Goal: Information Seeking & Learning: Check status

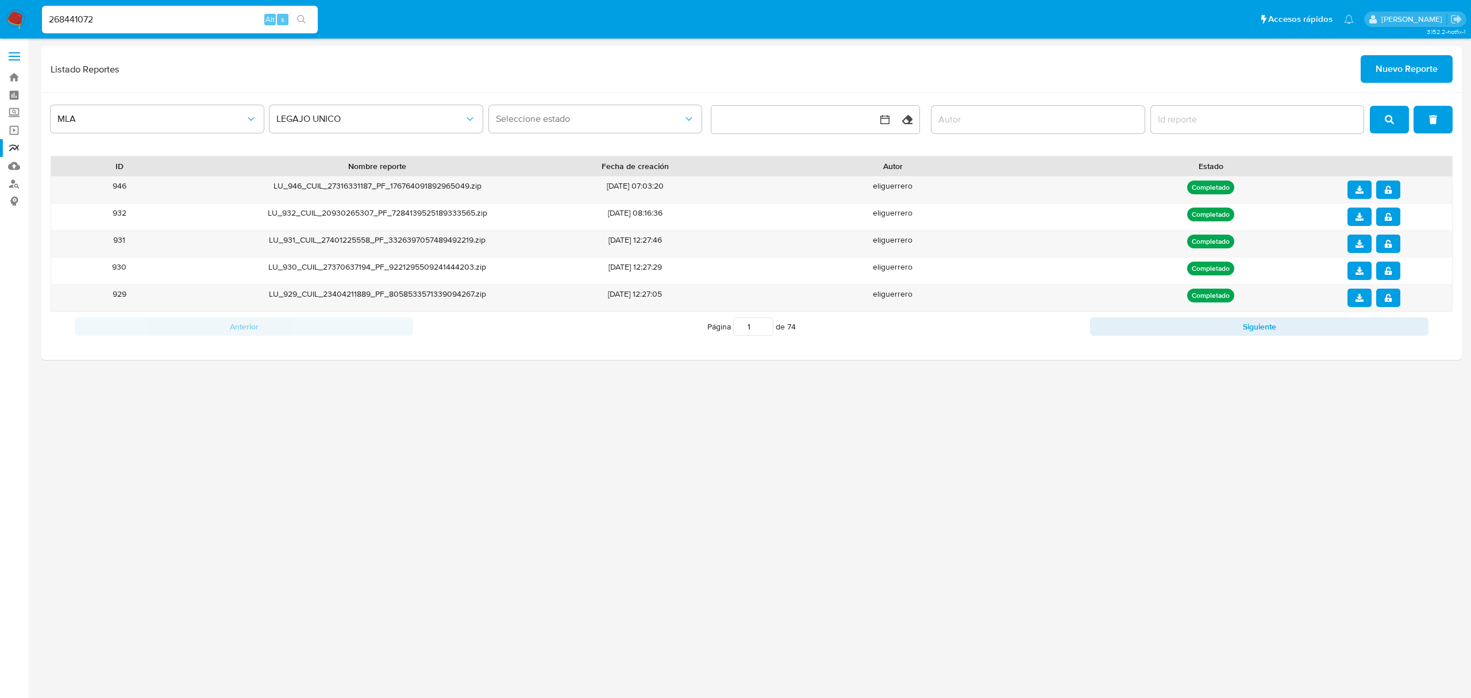
type input "268441072"
click at [298, 16] on icon "search-icon" at bounding box center [301, 19] width 9 height 9
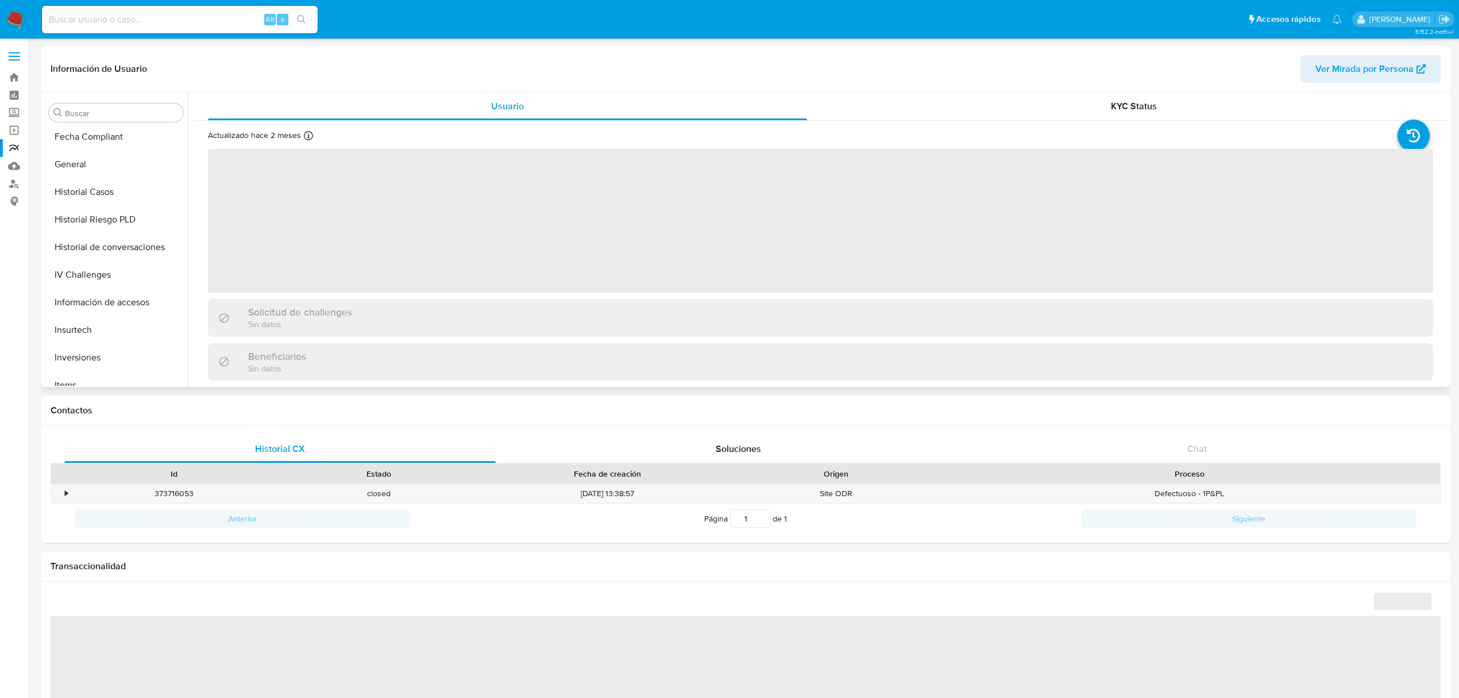
scroll to position [513, 0]
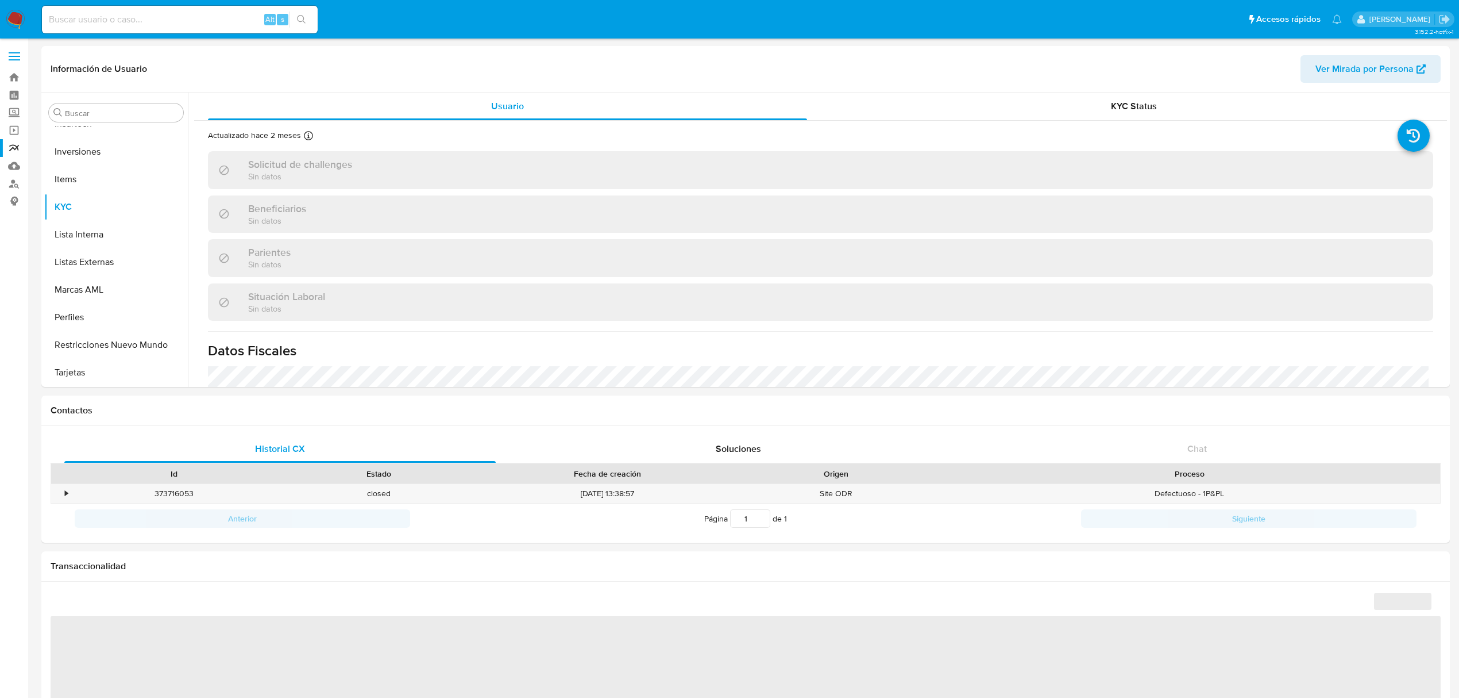
select select "10"
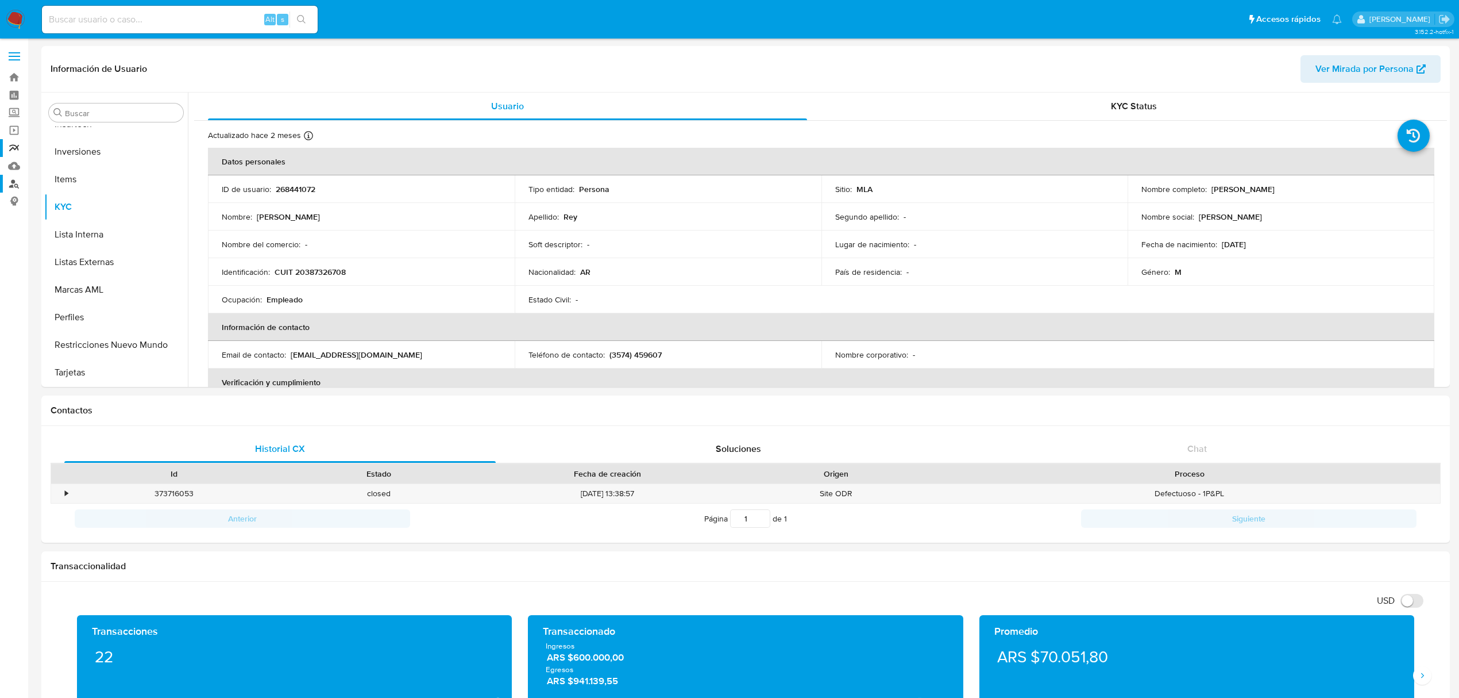
click at [17, 184] on link "Buscador de personas" at bounding box center [68, 184] width 137 height 18
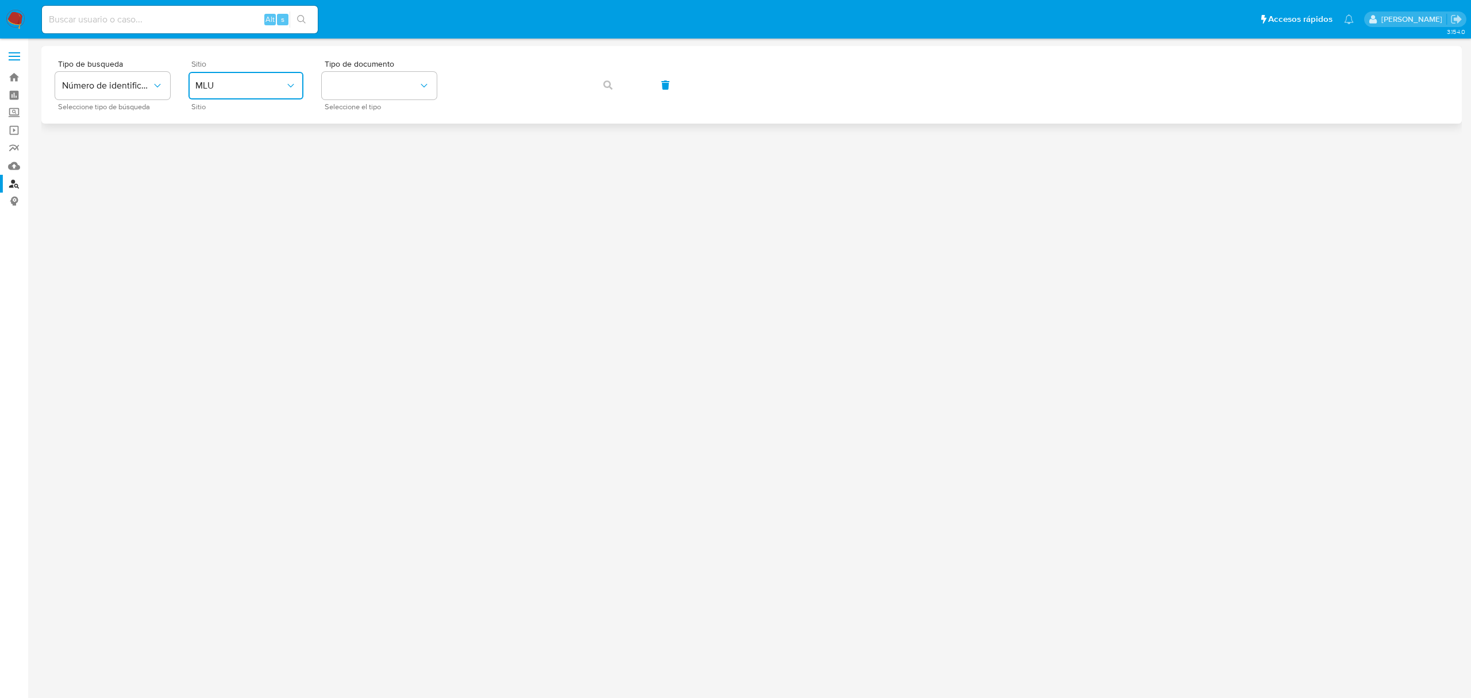
click at [270, 90] on span "MLU" at bounding box center [240, 85] width 90 height 11
click at [244, 143] on div "MLA" at bounding box center [242, 144] width 94 height 28
drag, startPoint x: 392, startPoint y: 86, endPoint x: 394, endPoint y: 95, distance: 9.4
click at [394, 86] on button "identificationType" at bounding box center [379, 86] width 115 height 28
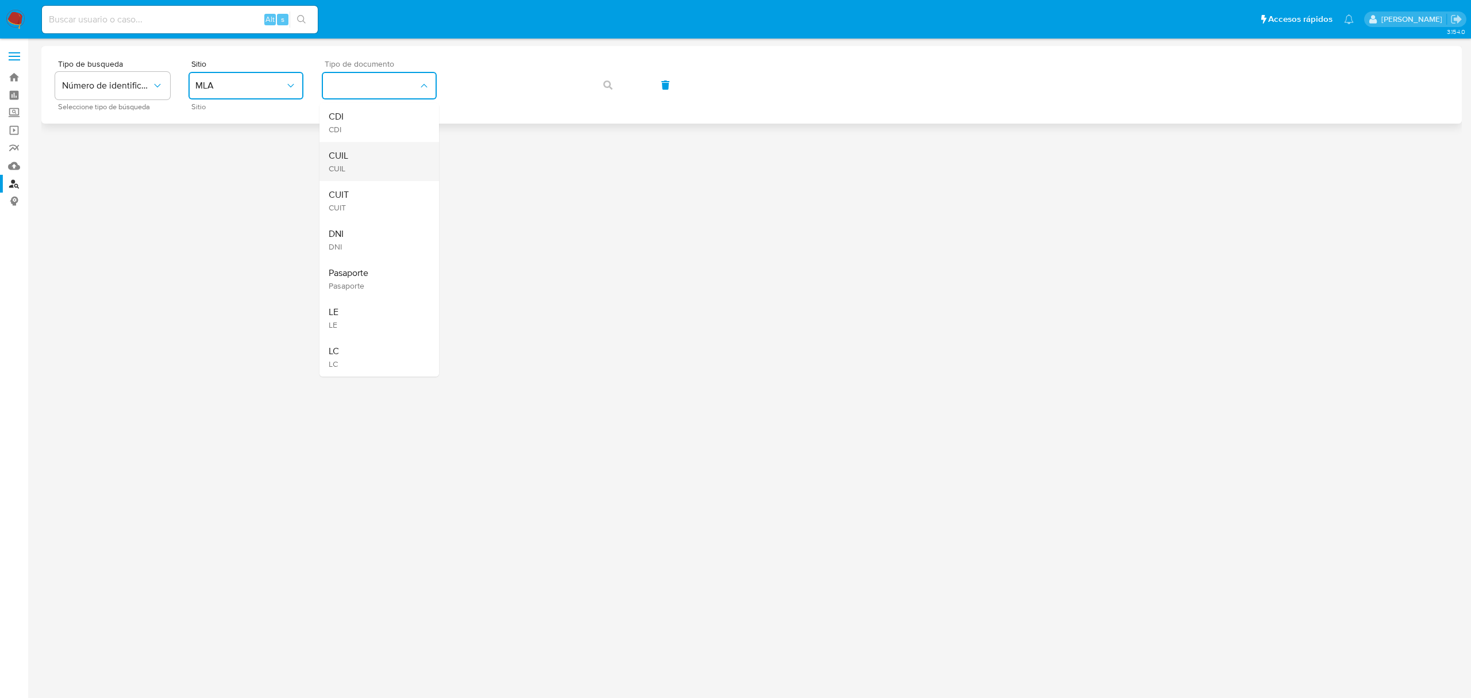
click at [394, 160] on div "CUIL CUIL" at bounding box center [376, 161] width 94 height 39
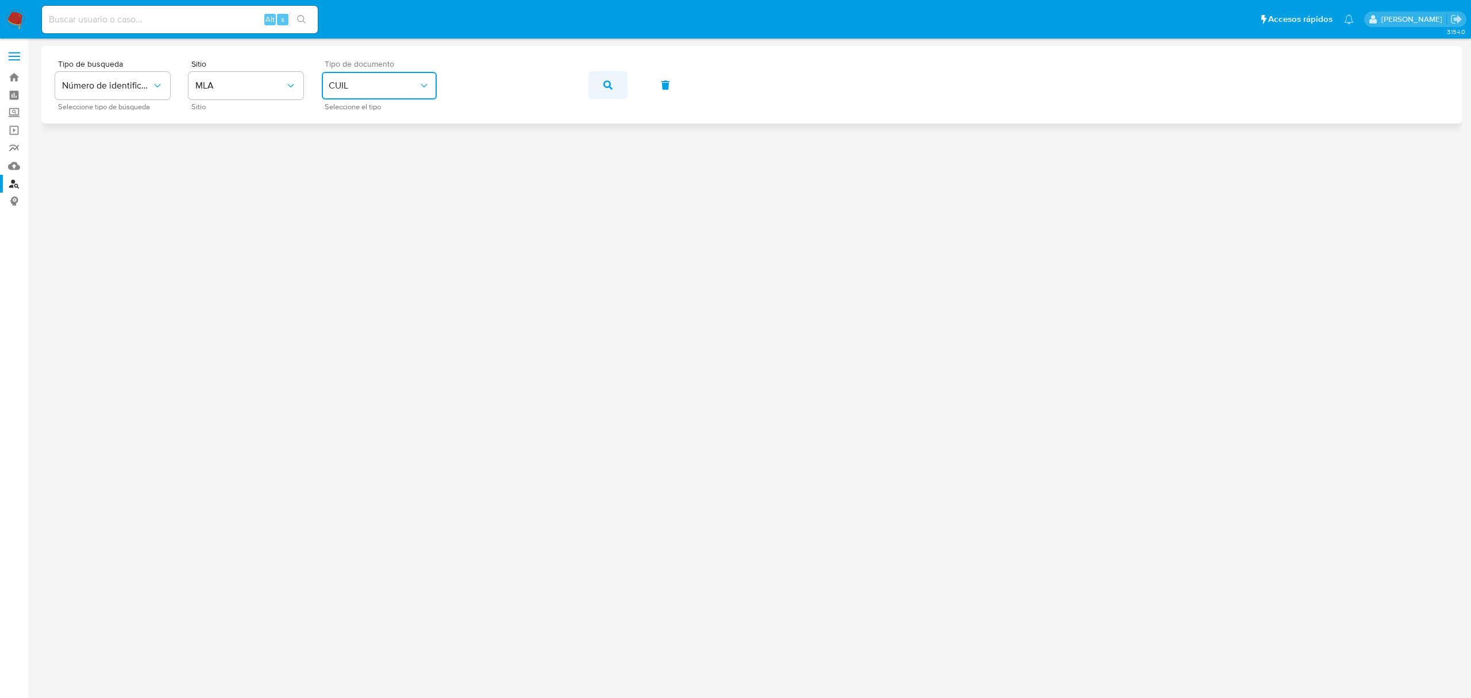
click at [612, 84] on button "button" at bounding box center [607, 85] width 39 height 28
click at [395, 88] on span "CUIL" at bounding box center [374, 85] width 90 height 11
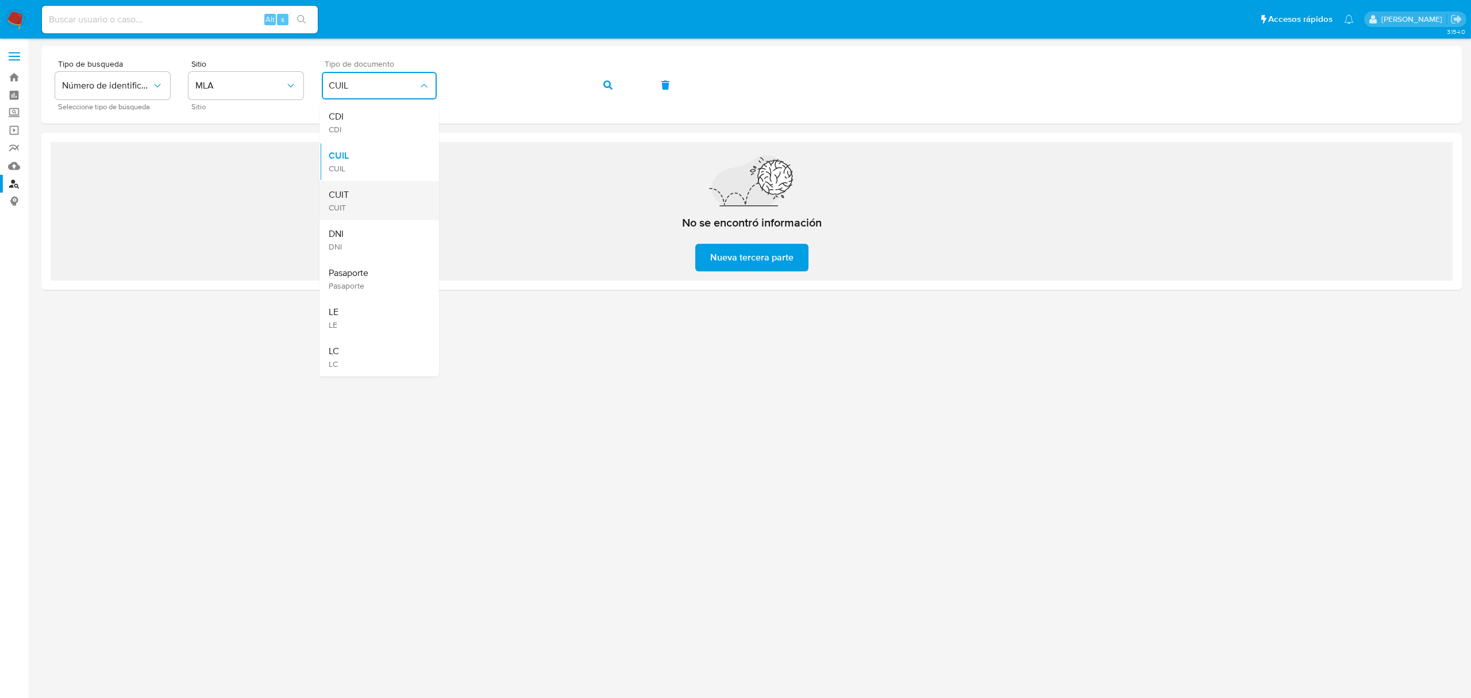
click at [364, 200] on div "CUIT CUIT" at bounding box center [376, 200] width 94 height 39
click at [603, 79] on span "button" at bounding box center [607, 84] width 9 height 25
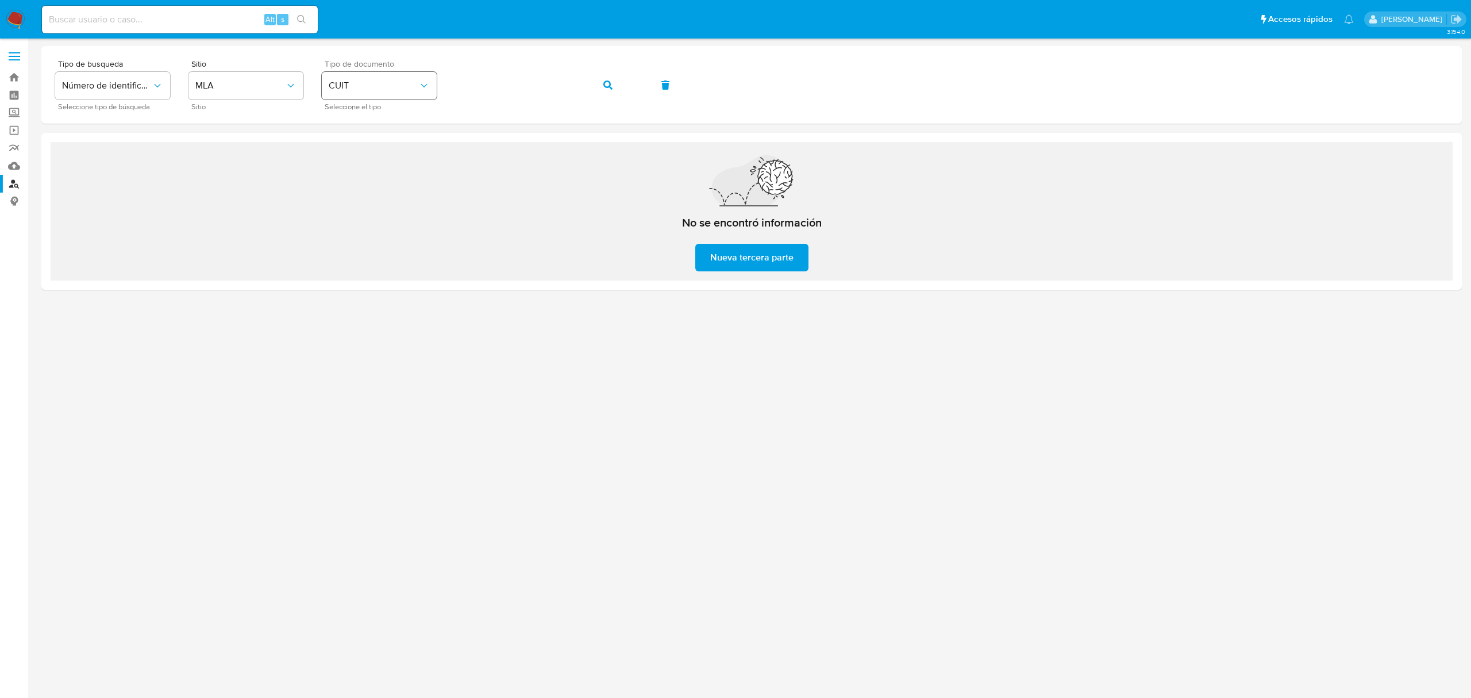
click at [403, 76] on div "Tipo de busqueda Número de identificación Seleccione tipo de búsqueda Sitio MLA…" at bounding box center [751, 85] width 1393 height 50
click at [600, 79] on button "button" at bounding box center [607, 85] width 39 height 28
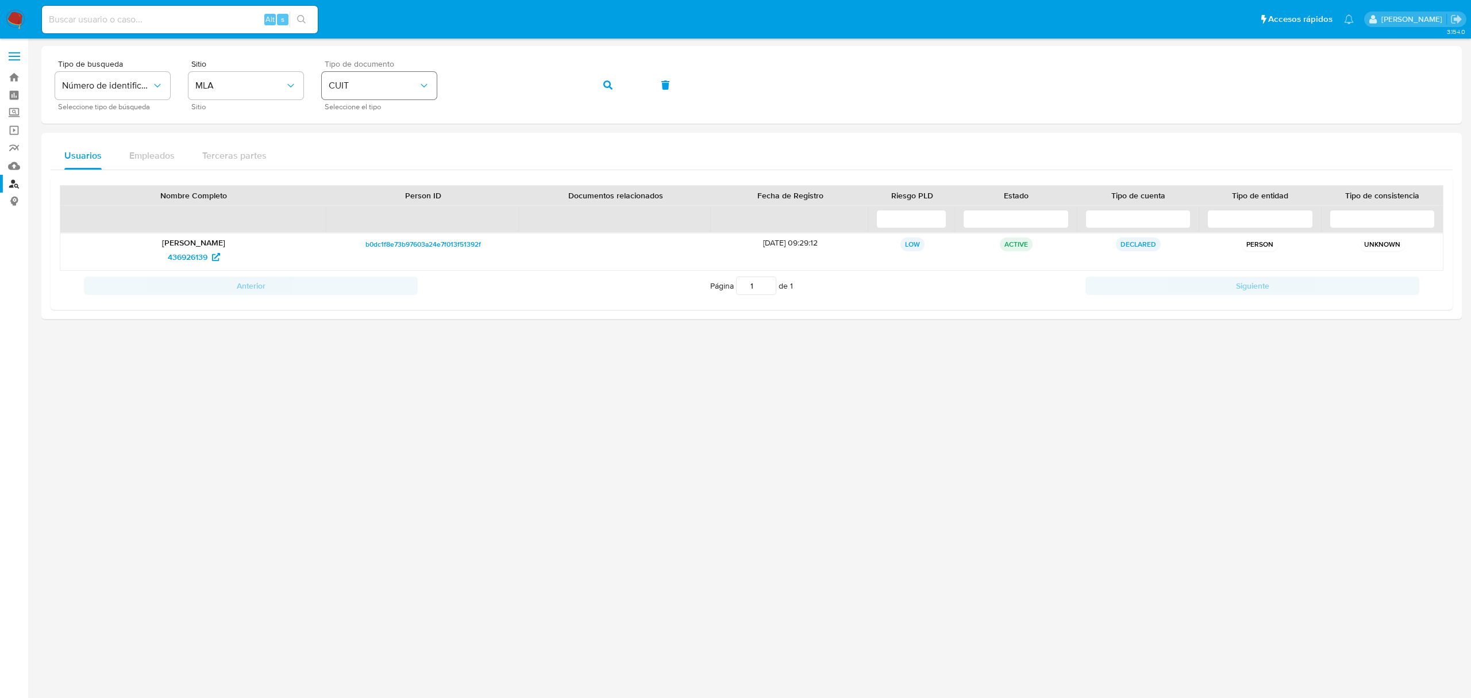
click at [424, 83] on div "Tipo de busqueda Número de identificación Seleccione tipo de búsqueda Sitio MLA…" at bounding box center [751, 85] width 1393 height 50
click at [618, 83] on button "button" at bounding box center [607, 85] width 39 height 28
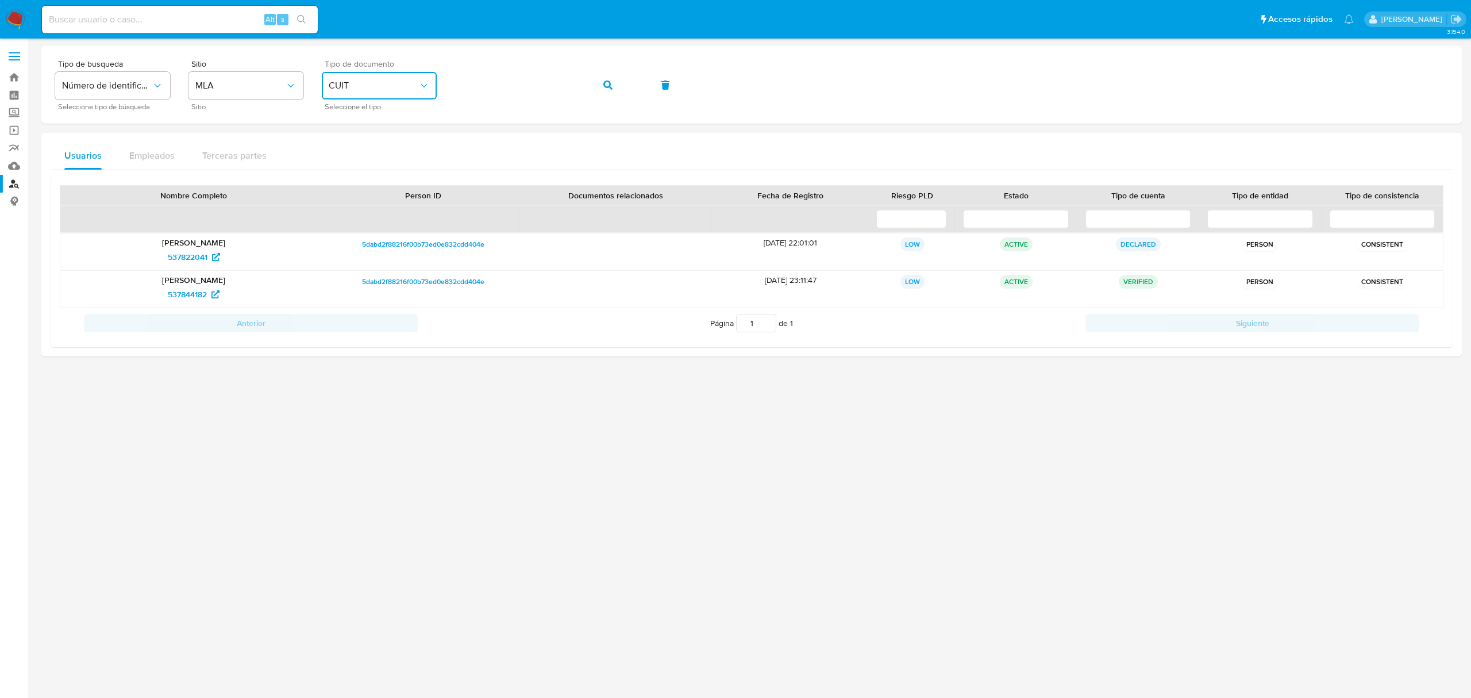
drag, startPoint x: 377, startPoint y: 84, endPoint x: 384, endPoint y: 97, distance: 14.4
click at [377, 84] on span "CUIT" at bounding box center [374, 85] width 90 height 11
click at [357, 246] on div "DNI DNI" at bounding box center [376, 239] width 94 height 39
click at [447, 78] on div "Tipo de busqueda Número de identificación Seleccione tipo de búsqueda Sitio MLA…" at bounding box center [751, 85] width 1393 height 50
click at [603, 88] on icon "button" at bounding box center [607, 84] width 9 height 9
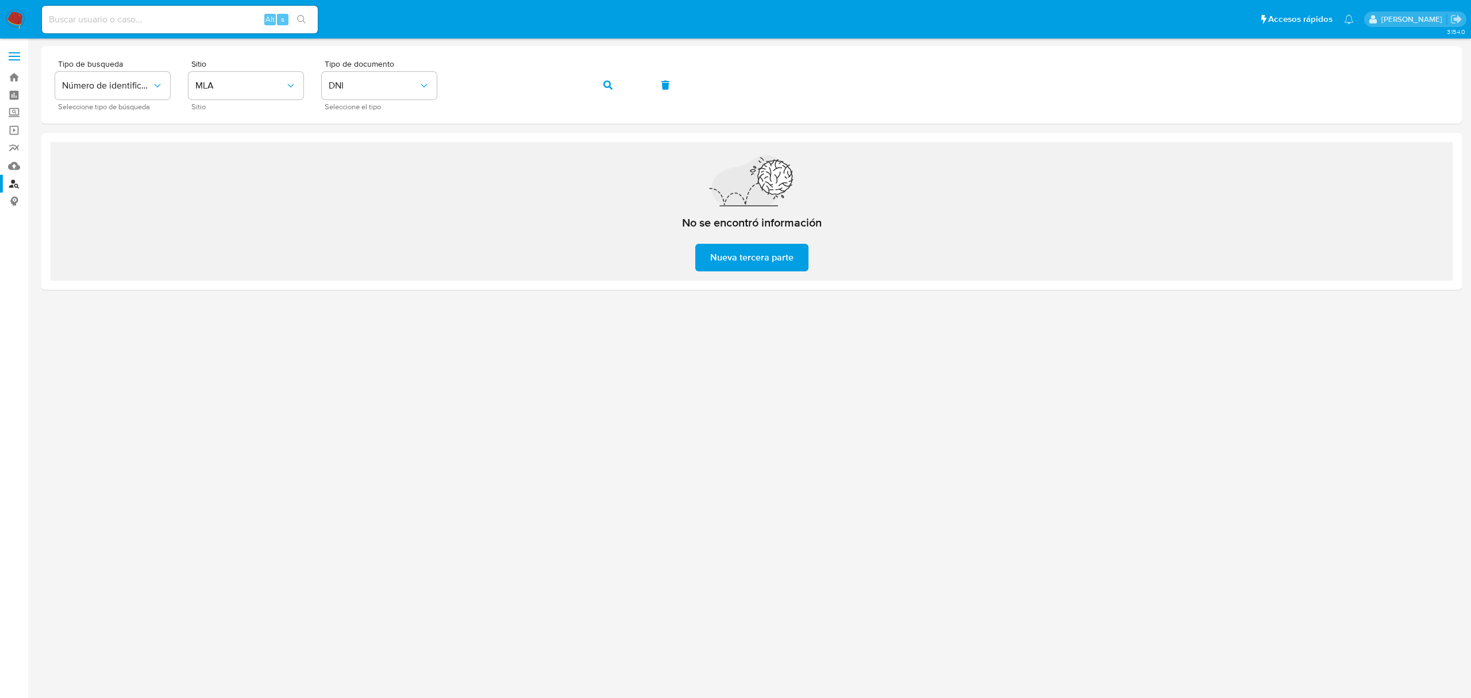
click at [557, 377] on div at bounding box center [751, 368] width 1420 height 644
click at [192, 20] on input at bounding box center [180, 19] width 276 height 15
paste input "268441072"
type input "268441072"
click at [295, 18] on button "search-icon" at bounding box center [302, 19] width 24 height 16
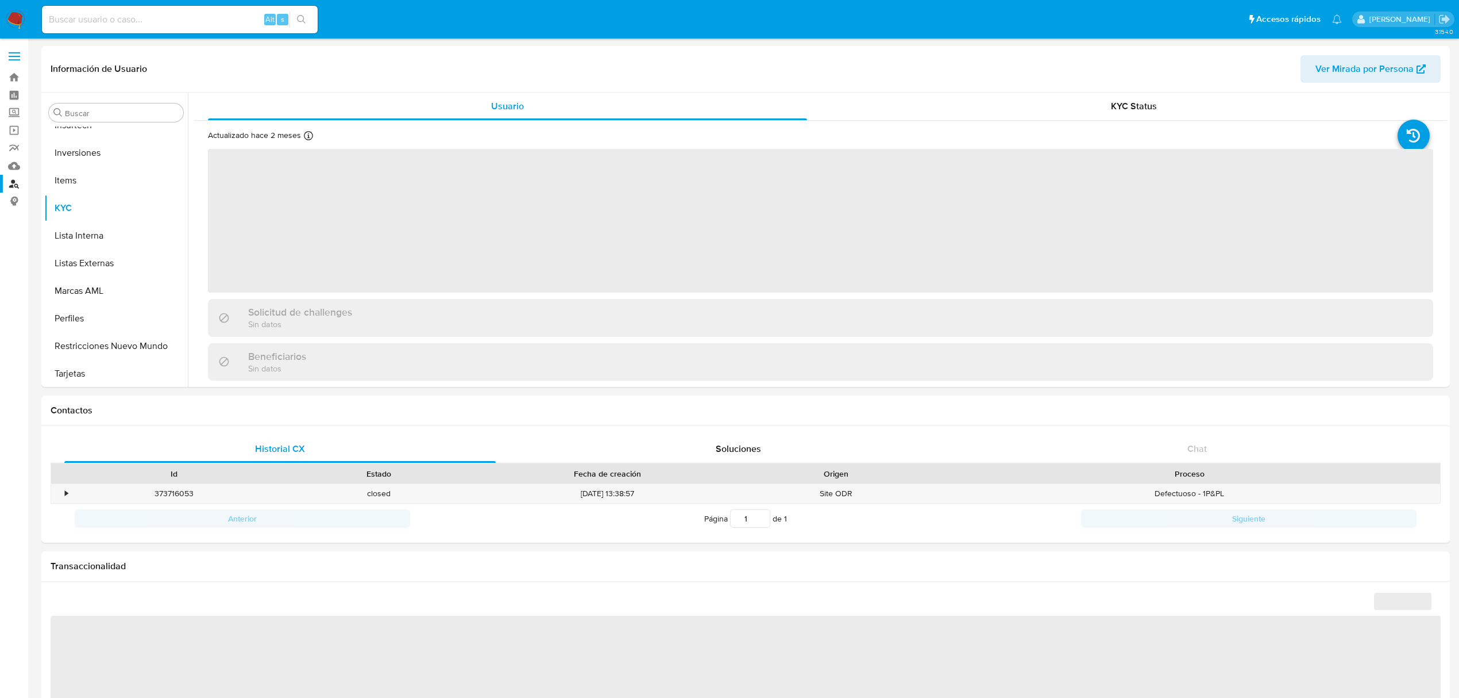
scroll to position [540, 0]
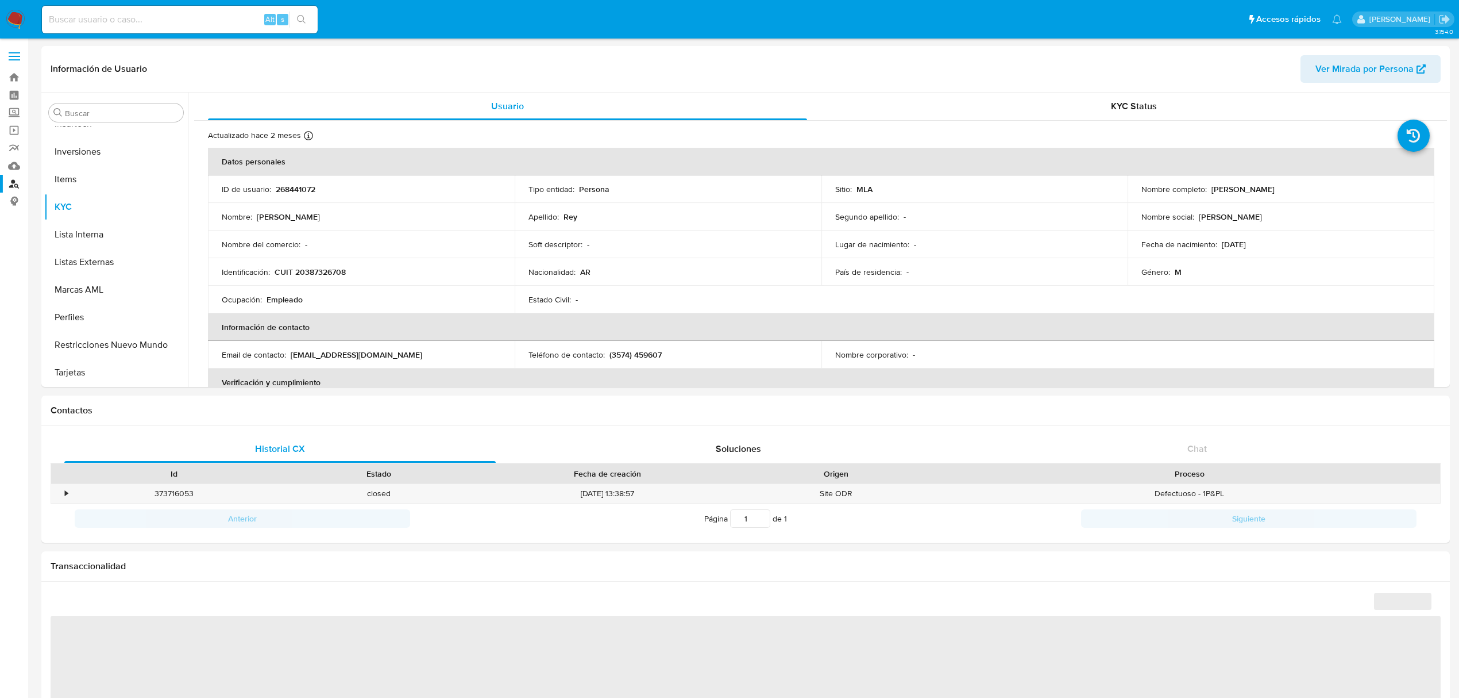
click at [295, 18] on button "search-icon" at bounding box center [302, 19] width 24 height 16
select select "10"
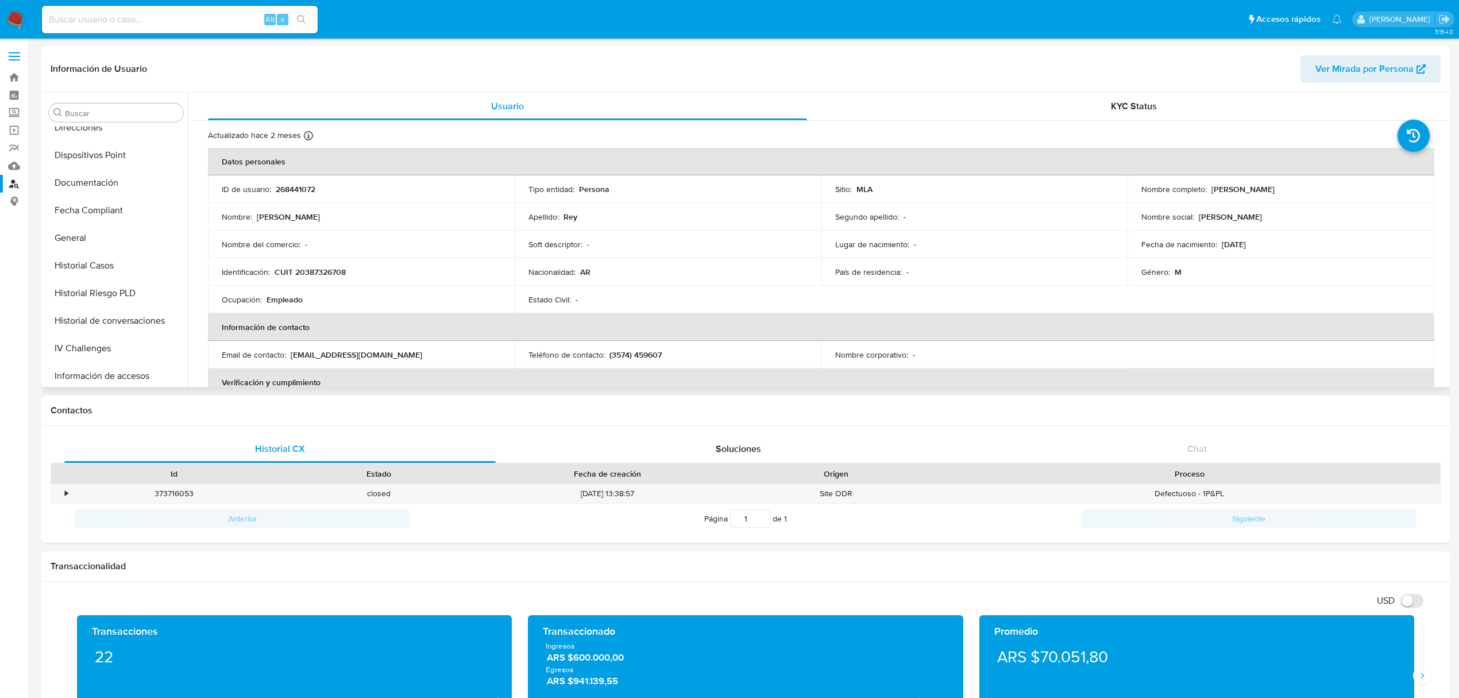
scroll to position [157, 0]
click at [121, 175] on button "Datos Modificados" at bounding box center [111, 177] width 134 height 28
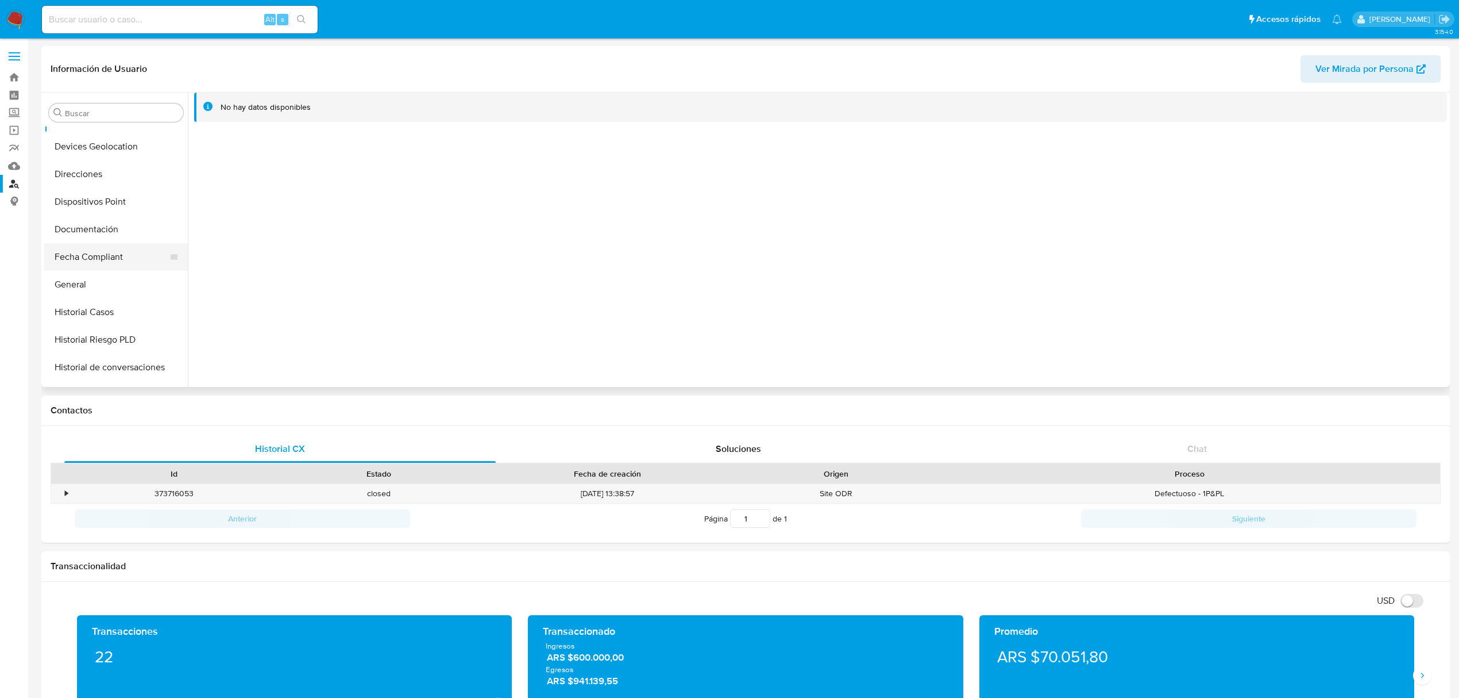
scroll to position [387, 0]
click at [88, 359] on button "KYC" at bounding box center [111, 360] width 134 height 28
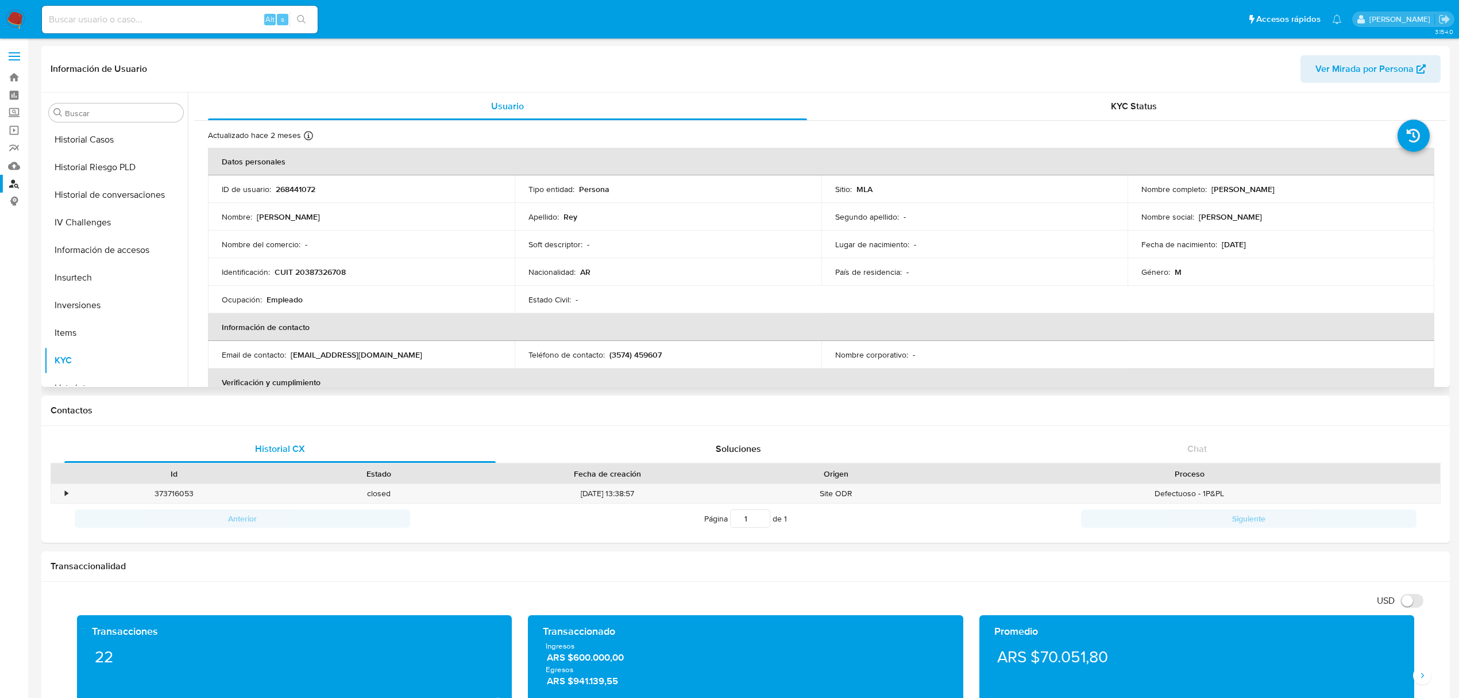
click at [332, 269] on p "CUIT 20387326708" at bounding box center [310, 272] width 71 height 10
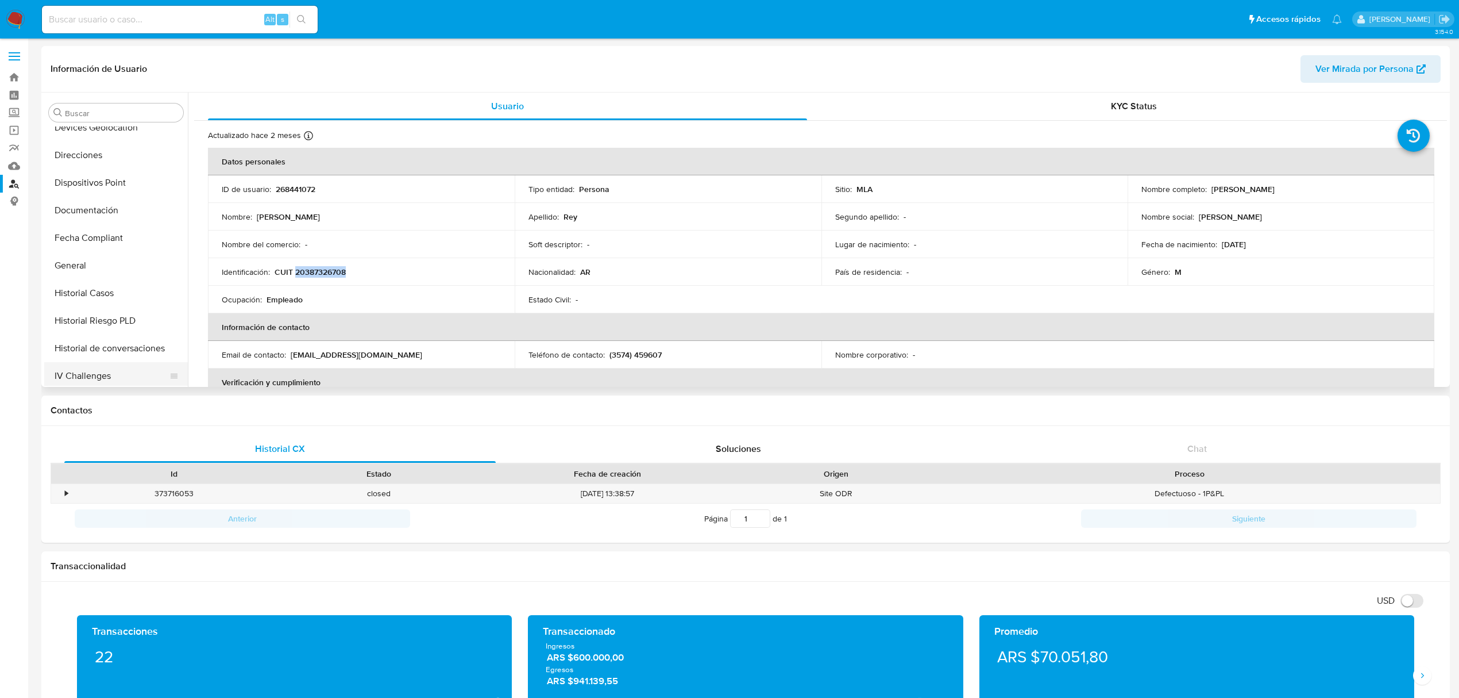
scroll to position [0, 0]
click at [228, 17] on input at bounding box center [180, 19] width 276 height 15
click at [226, 17] on input at bounding box center [180, 19] width 276 height 15
paste input "22005654"
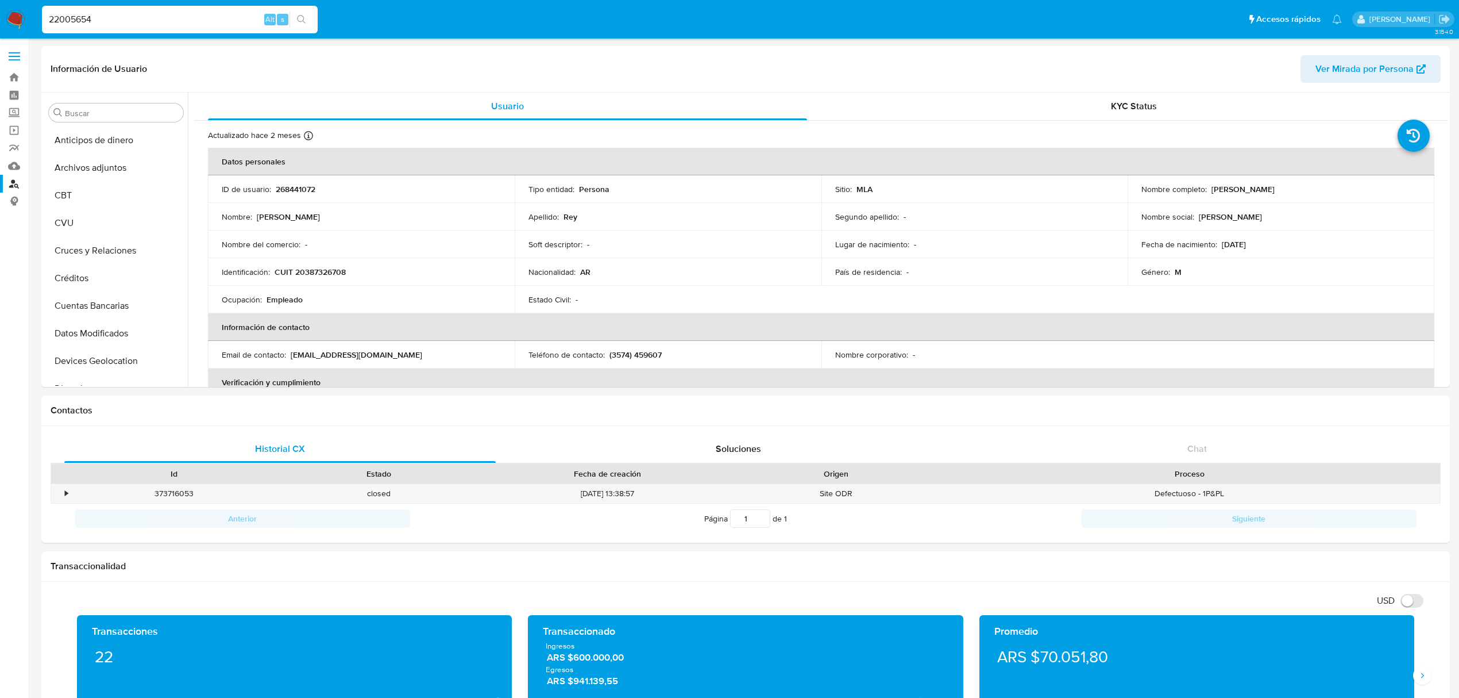
type input "22005654"
click at [299, 21] on icon "search-icon" at bounding box center [301, 19] width 9 height 9
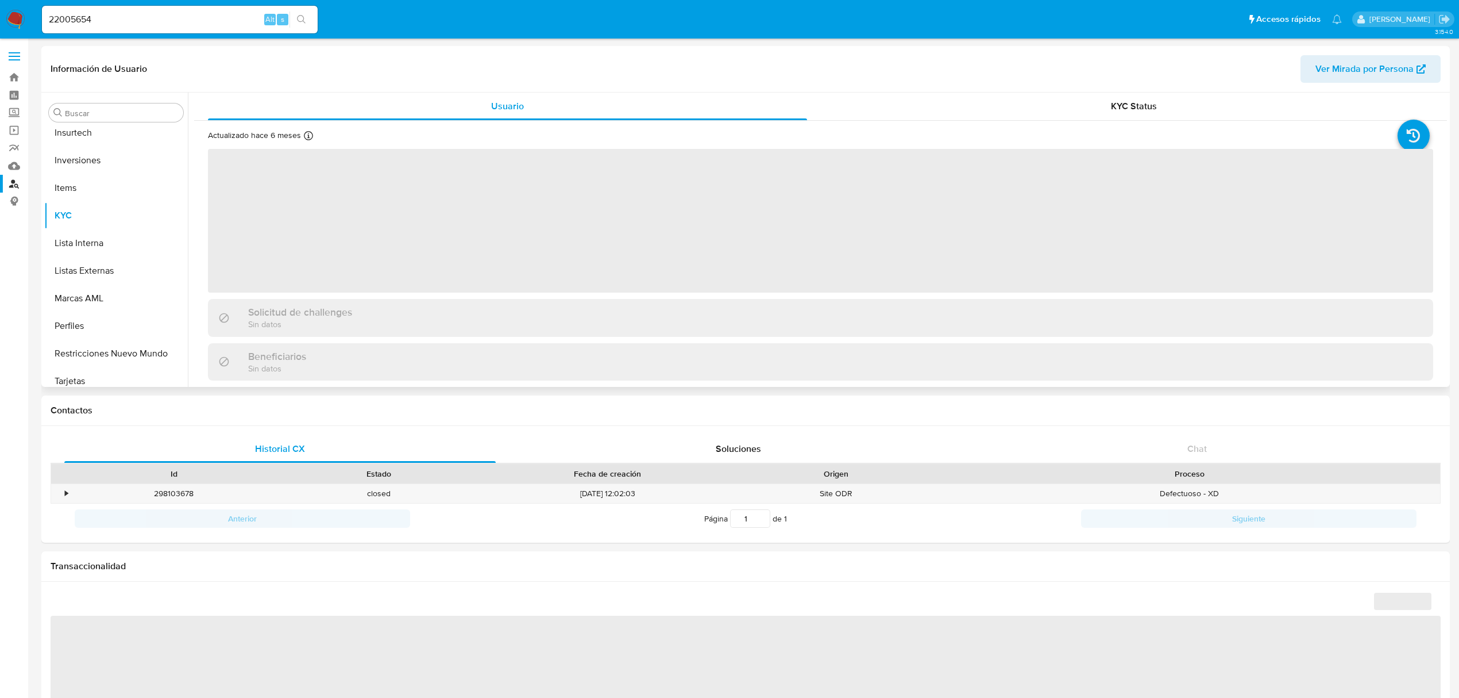
scroll to position [540, 0]
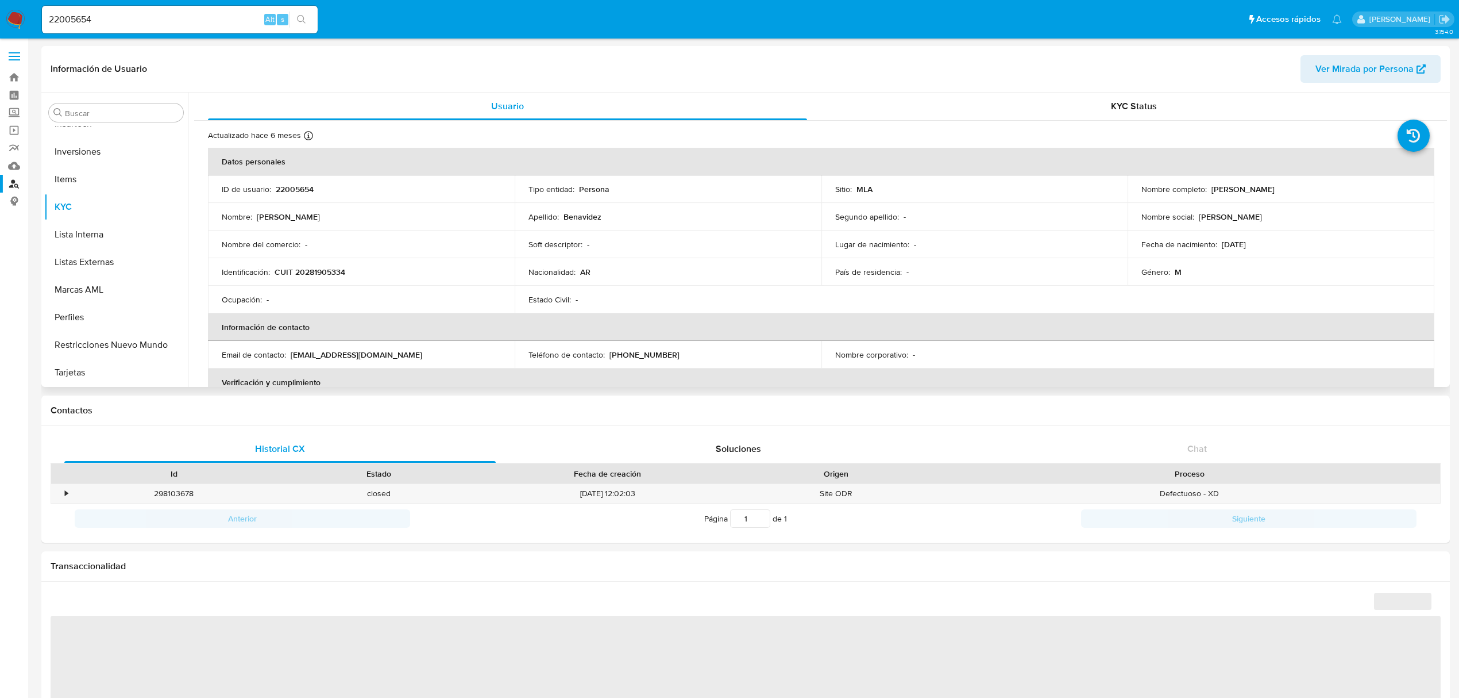
select select "10"
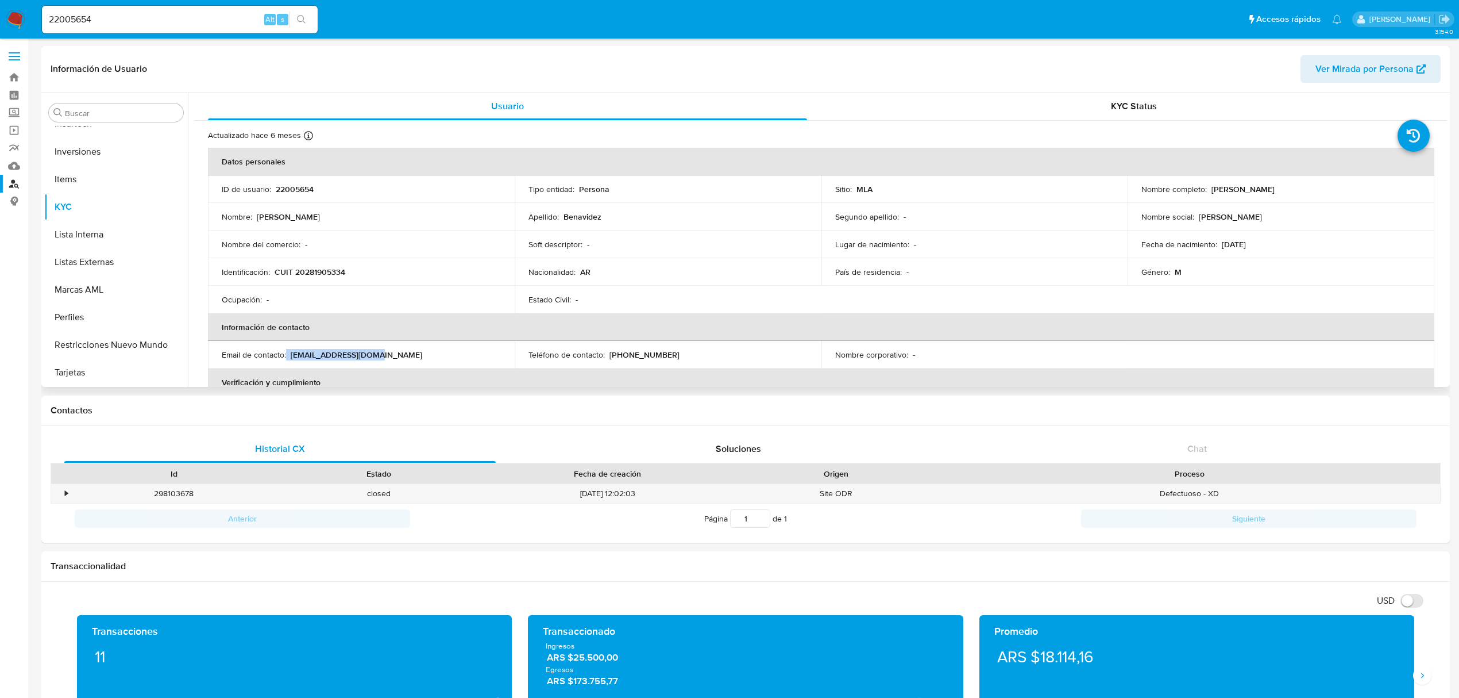
copy div "ema206ar@hotmail.com"
drag, startPoint x: 387, startPoint y: 356, endPoint x: 307, endPoint y: 357, distance: 80.4
click at [302, 357] on div "Email de contacto : ema206ar@hotmail.com" at bounding box center [361, 354] width 279 height 10
click at [389, 355] on div "Email de contacto : ema206ar@hotmail.com" at bounding box center [361, 354] width 279 height 10
copy div "ema206ar@hotmail.com"
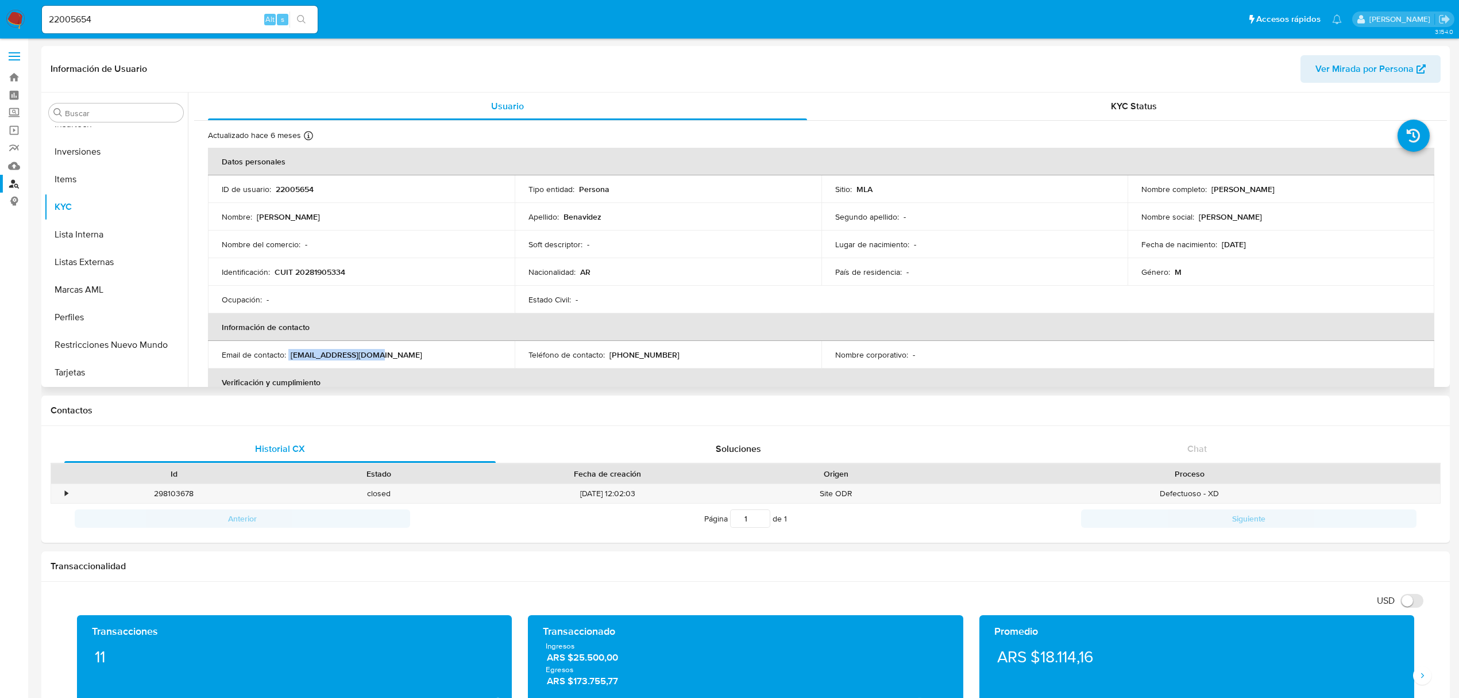
drag, startPoint x: 393, startPoint y: 355, endPoint x: 288, endPoint y: 356, distance: 105.2
click at [288, 356] on div "Email de contacto : ema206ar@hotmail.com" at bounding box center [361, 354] width 279 height 10
click at [90, 253] on button "General" at bounding box center [111, 266] width 134 height 28
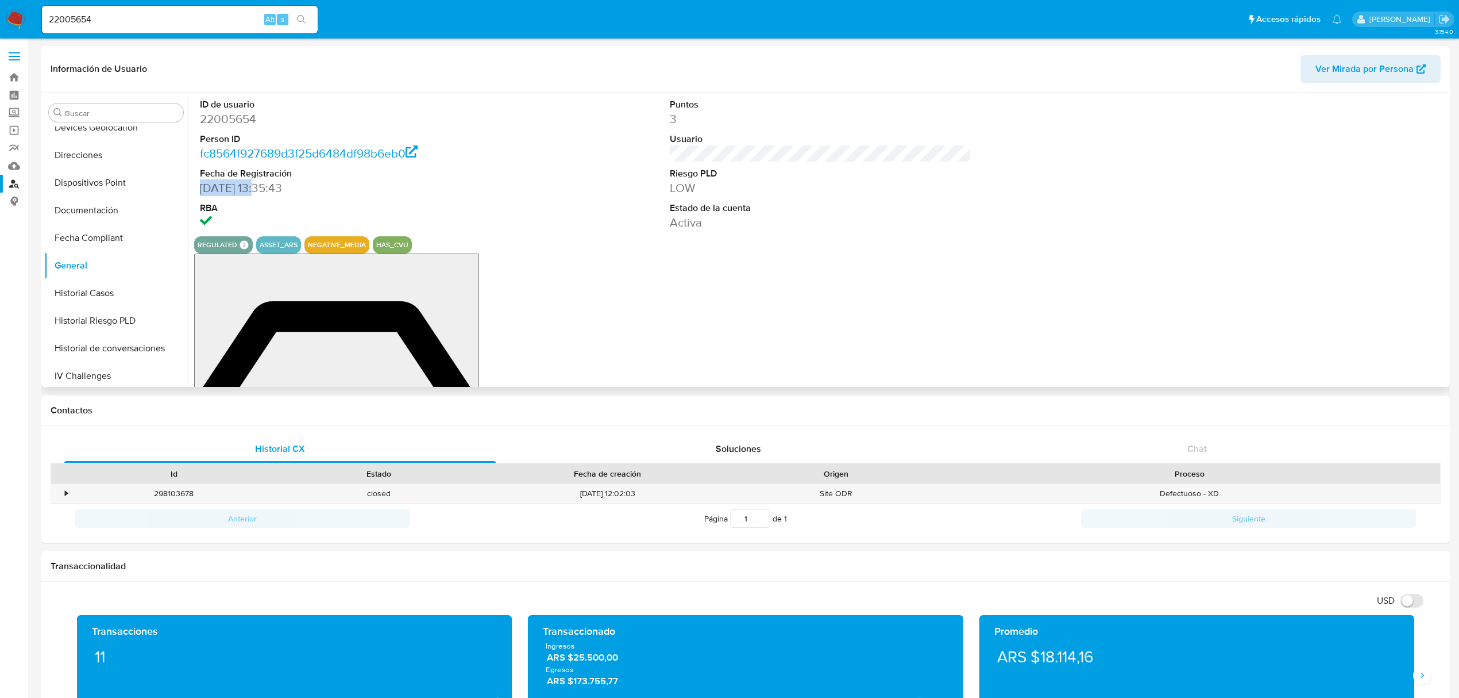
drag, startPoint x: 201, startPoint y: 187, endPoint x: 254, endPoint y: 187, distance: 52.9
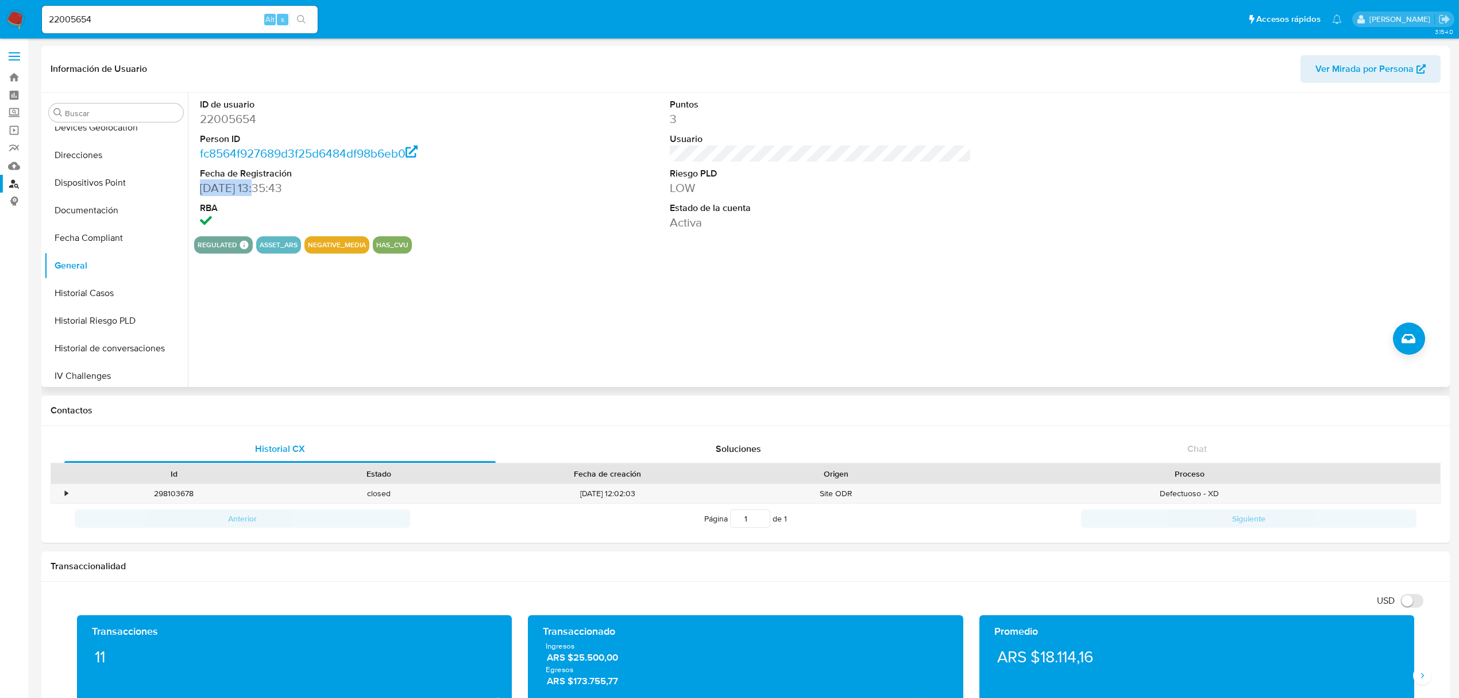
click at [254, 187] on dd "07/01/2010 13:35:43" at bounding box center [351, 188] width 302 height 16
copy dd "07/01/2010"
drag, startPoint x: 191, startPoint y: 221, endPoint x: 191, endPoint y: 169, distance: 52.3
click at [191, 170] on div "ID de usuario 22005654 Person ID fc8564f927689d3f25d6484df98b6eb0 Fecha de Regi…" at bounding box center [817, 240] width 1259 height 294
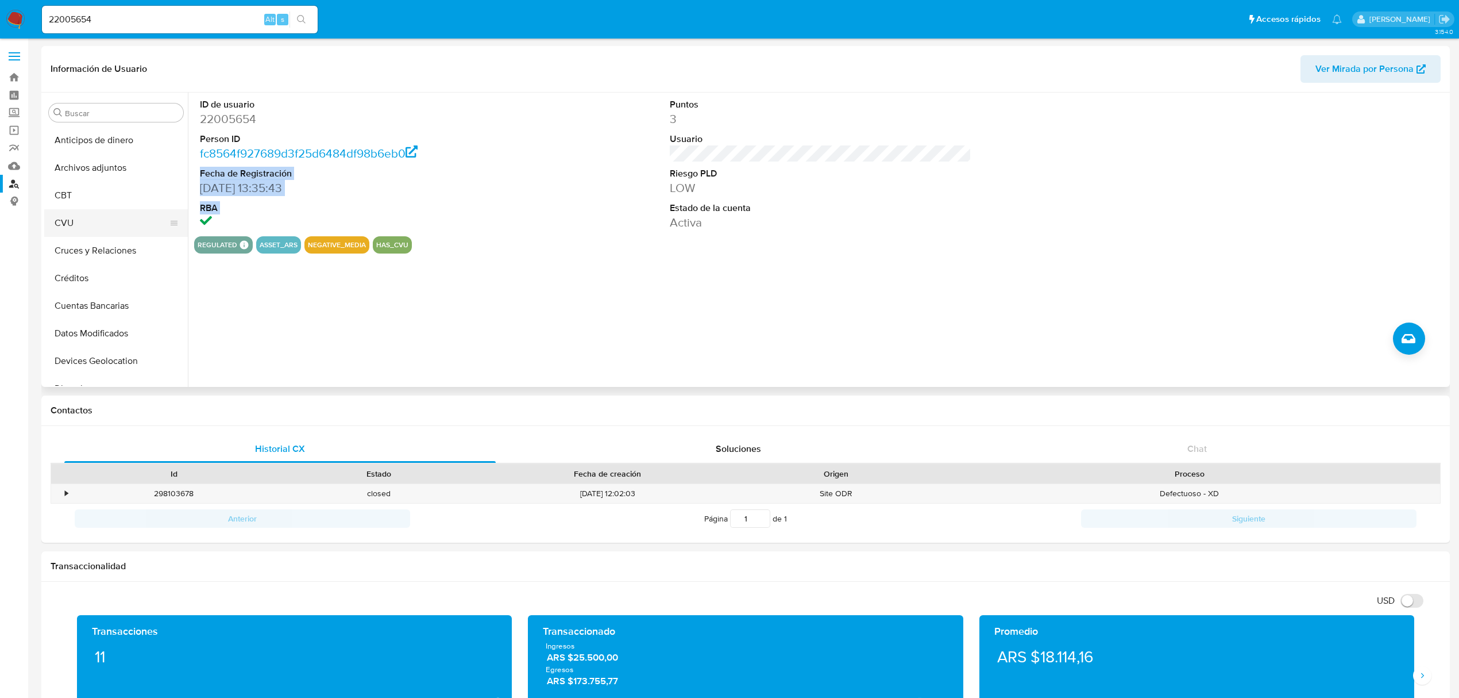
click at [101, 223] on button "CVU" at bounding box center [111, 223] width 134 height 28
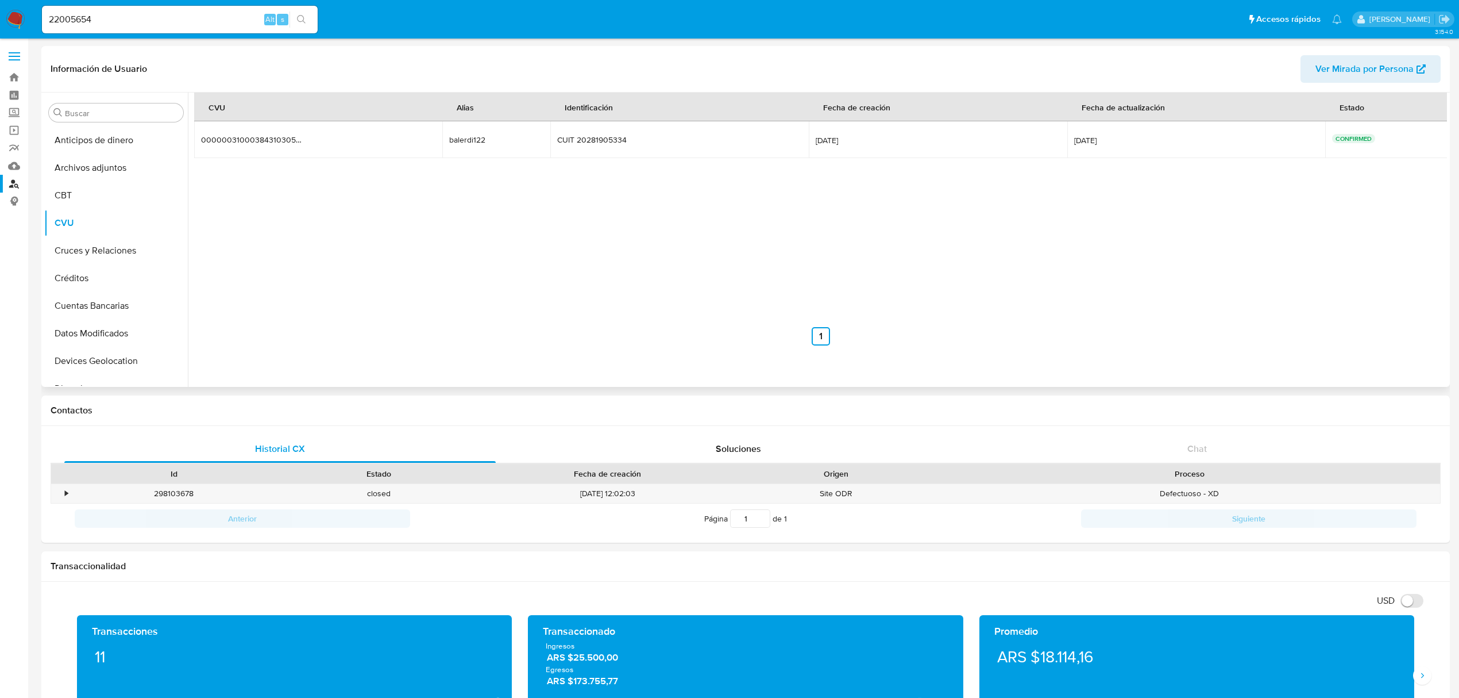
drag, startPoint x: 299, startPoint y: 141, endPoint x: 200, endPoint y: 136, distance: 99.6
click at [200, 136] on td "0000003100038431030534 0000003100038431030534" at bounding box center [318, 139] width 248 height 37
click at [124, 315] on button "Inversiones" at bounding box center [111, 309] width 134 height 28
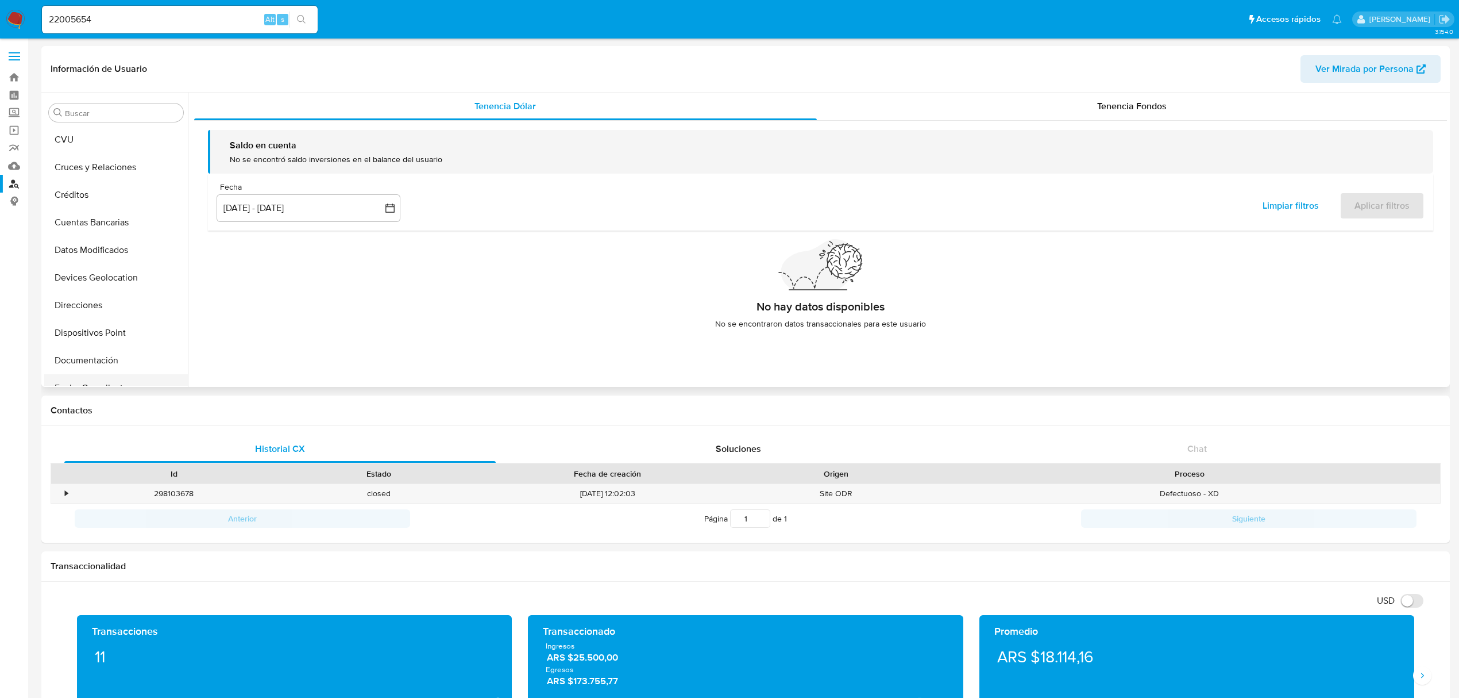
scroll to position [0, 0]
click at [92, 281] on button "Créditos" at bounding box center [111, 278] width 134 height 28
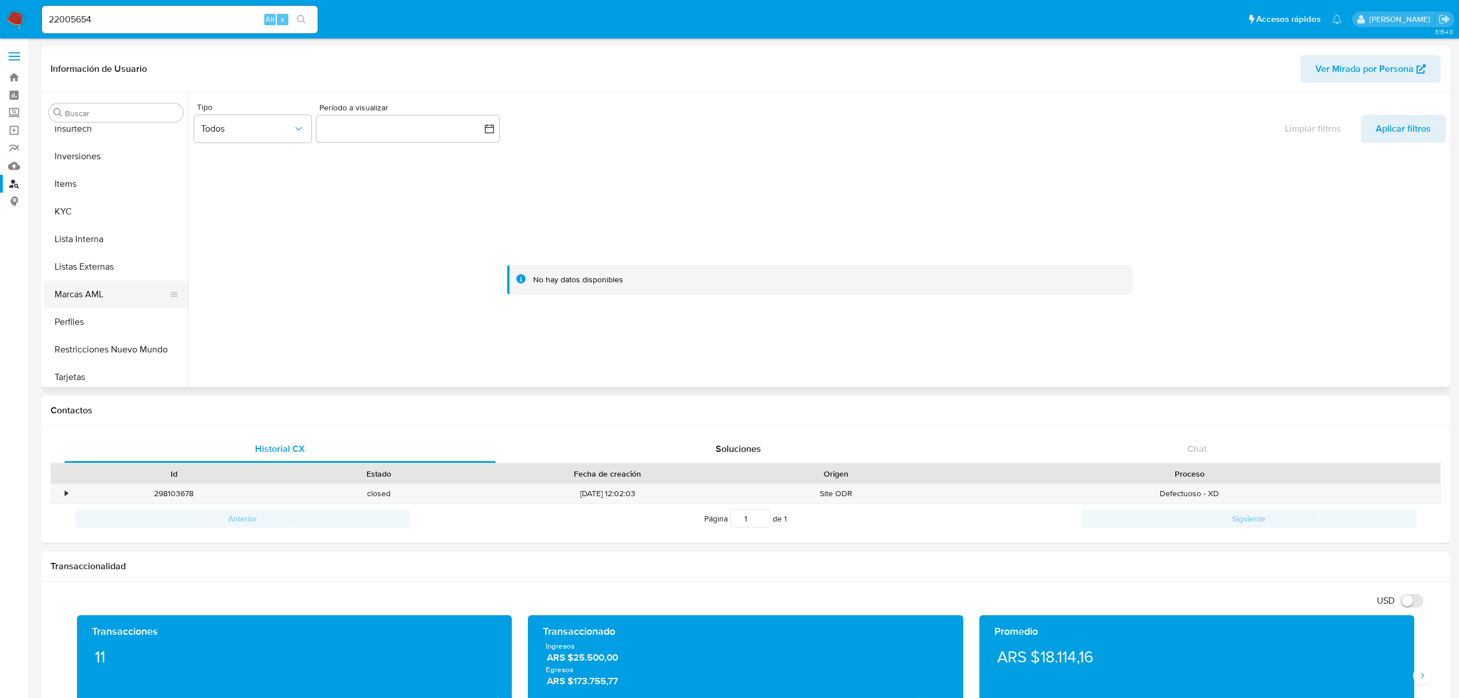
scroll to position [540, 0]
click at [93, 373] on button "Tarjetas" at bounding box center [111, 373] width 134 height 28
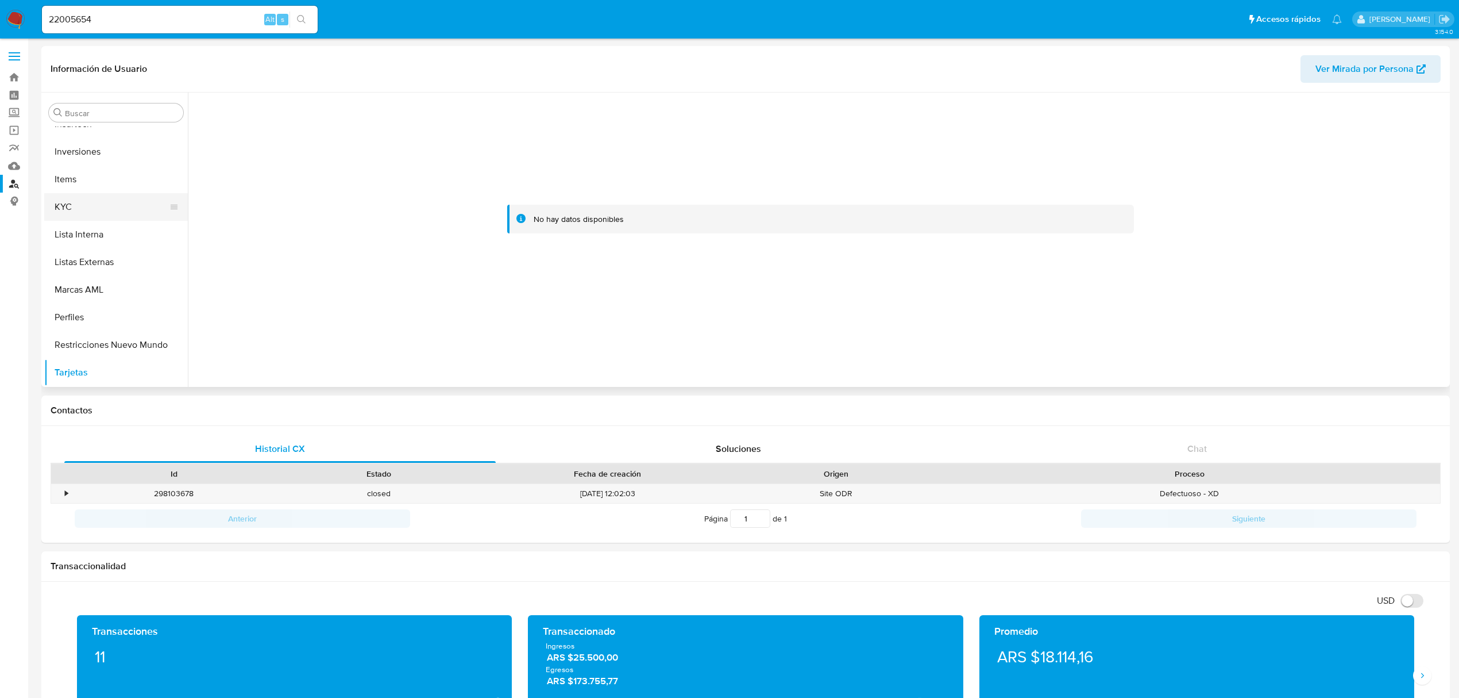
click at [47, 194] on ul "Anticipos de dinero Archivos adjuntos CBT CVU Cruces y Relaciones Créditos Cuen…" at bounding box center [116, 255] width 144 height 259
click at [51, 198] on button "KYC" at bounding box center [111, 207] width 134 height 28
